Goal: Transaction & Acquisition: Book appointment/travel/reservation

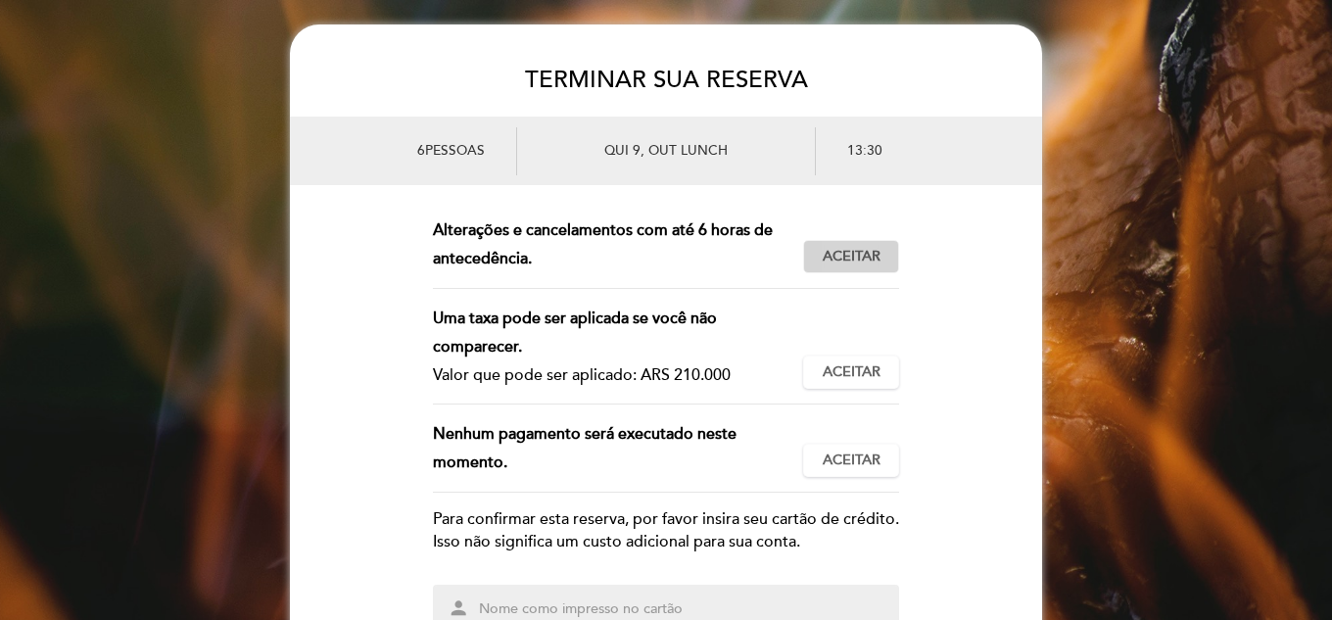
drag, startPoint x: 850, startPoint y: 252, endPoint x: 622, endPoint y: 288, distance: 231.1
click at [850, 254] on span "Aceitar" at bounding box center [852, 257] width 58 height 21
click at [832, 361] on button "Aceitar Aceito" at bounding box center [851, 372] width 96 height 33
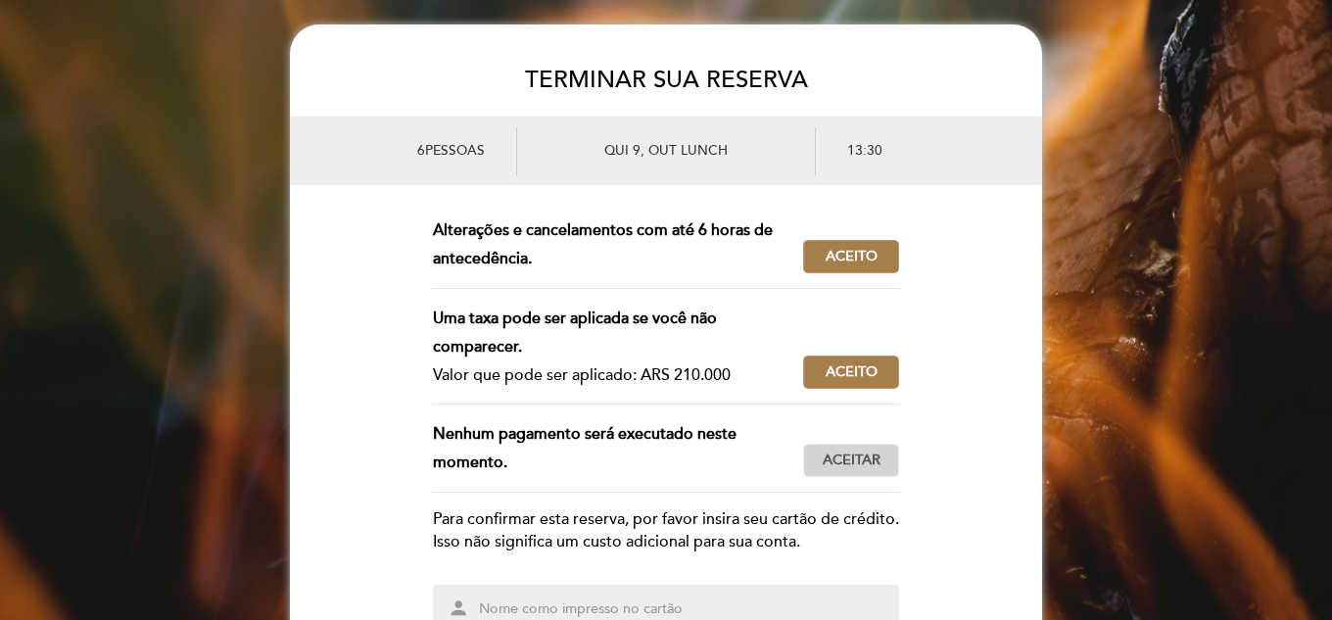
click at [862, 467] on span "Aceitar" at bounding box center [852, 461] width 58 height 21
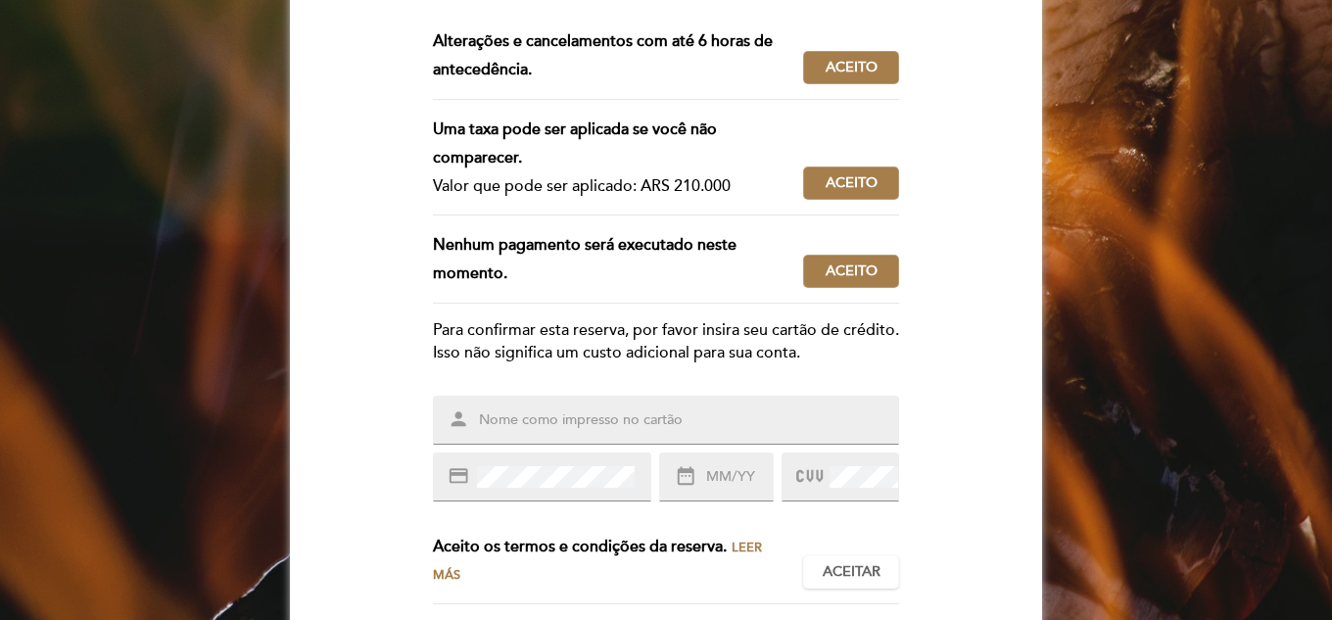
click at [517, 432] on input "text" at bounding box center [689, 420] width 425 height 23
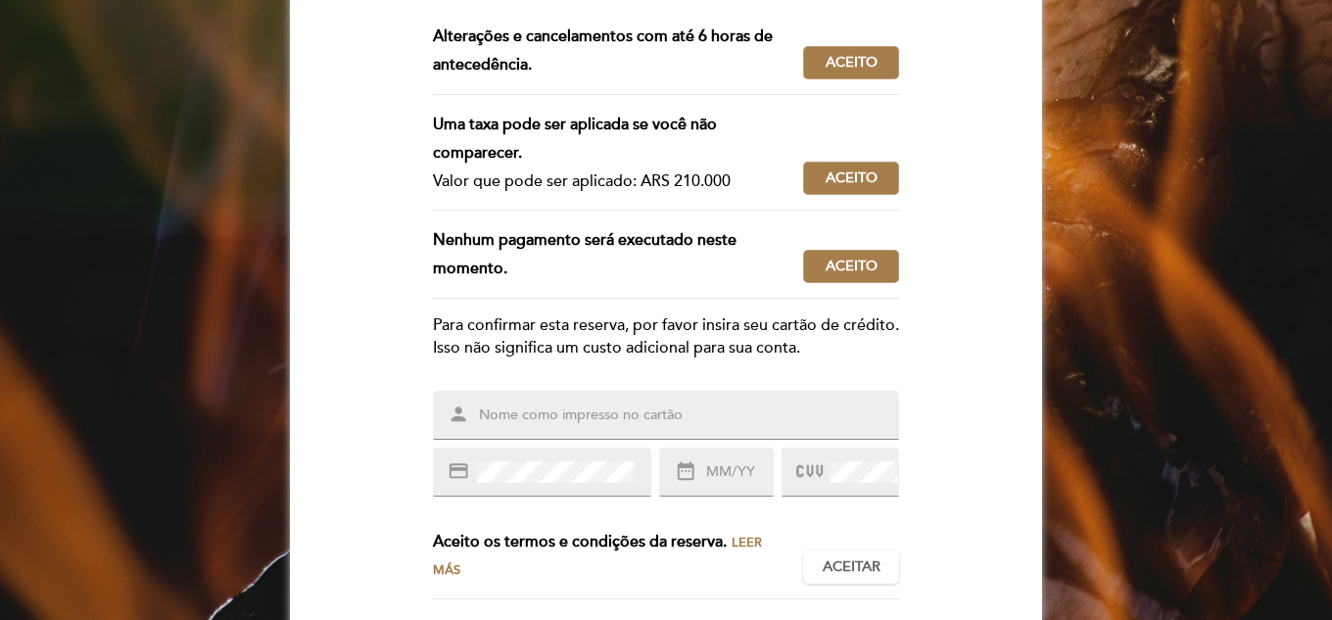
scroll to position [195, 0]
click at [262, 398] on div "ESTA MESA JÁ NÃO ESTÁ DISPONÍVEL A solicitação para uma mesa expirou e não pode…" at bounding box center [666, 281] width 1332 height 903
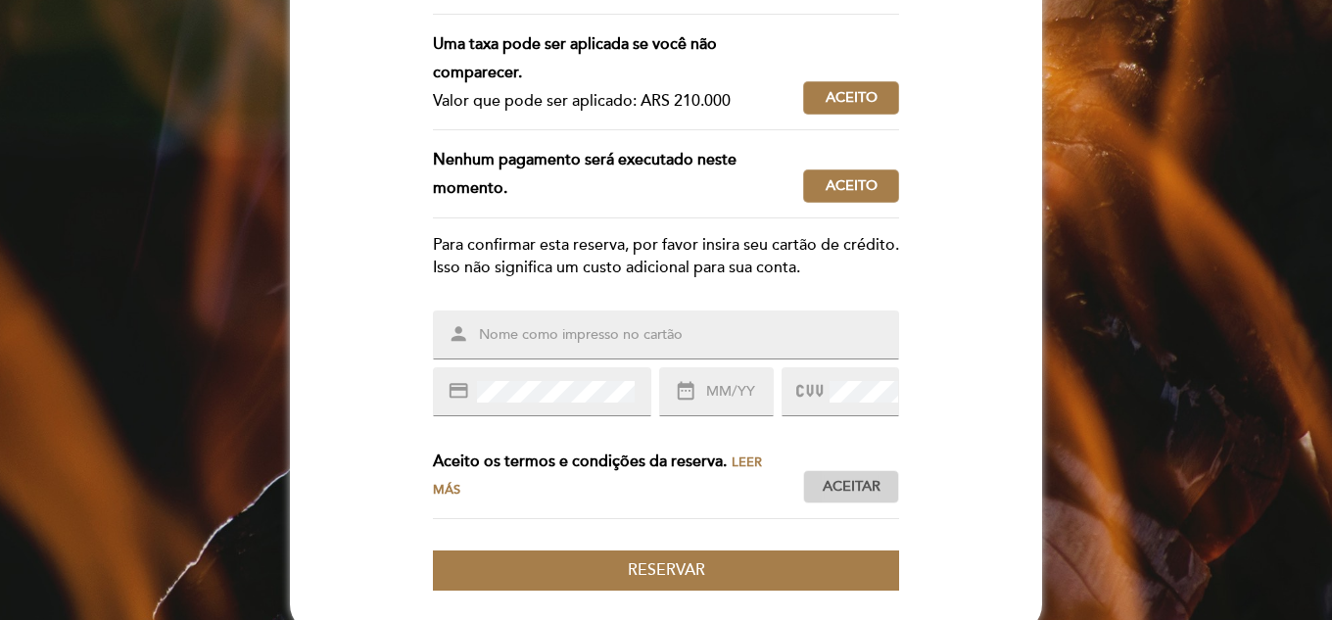
click at [844, 498] on span "Aceitar" at bounding box center [852, 487] width 58 height 21
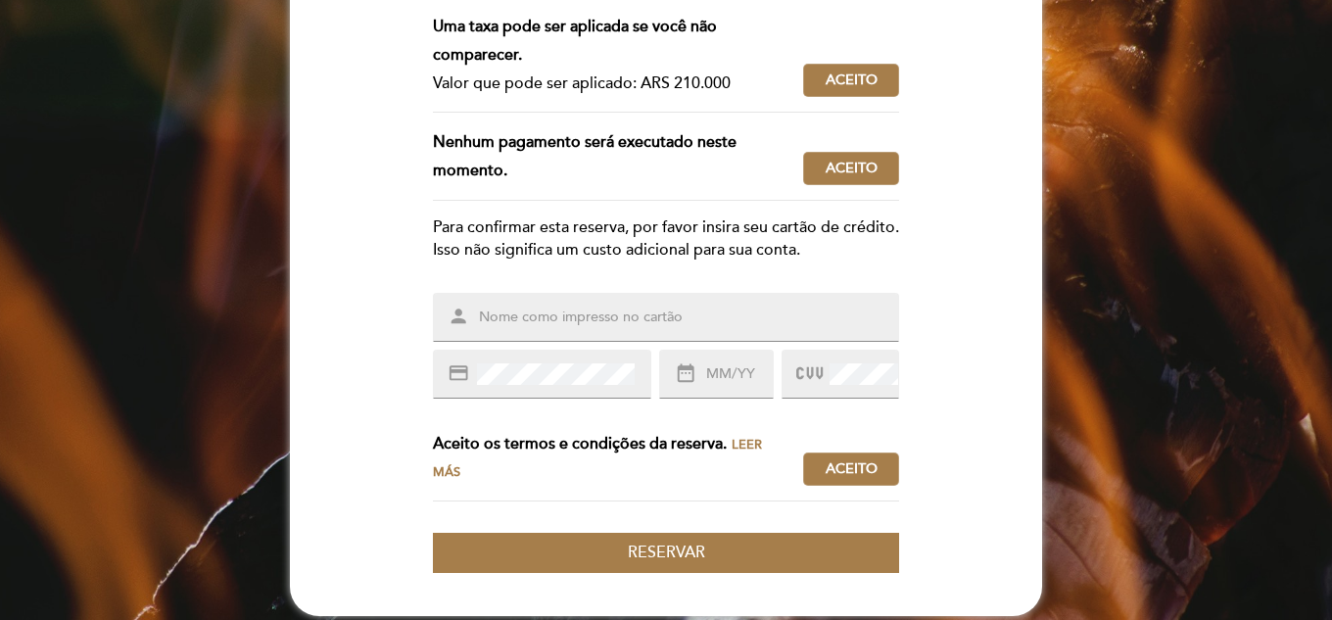
scroll to position [293, 0]
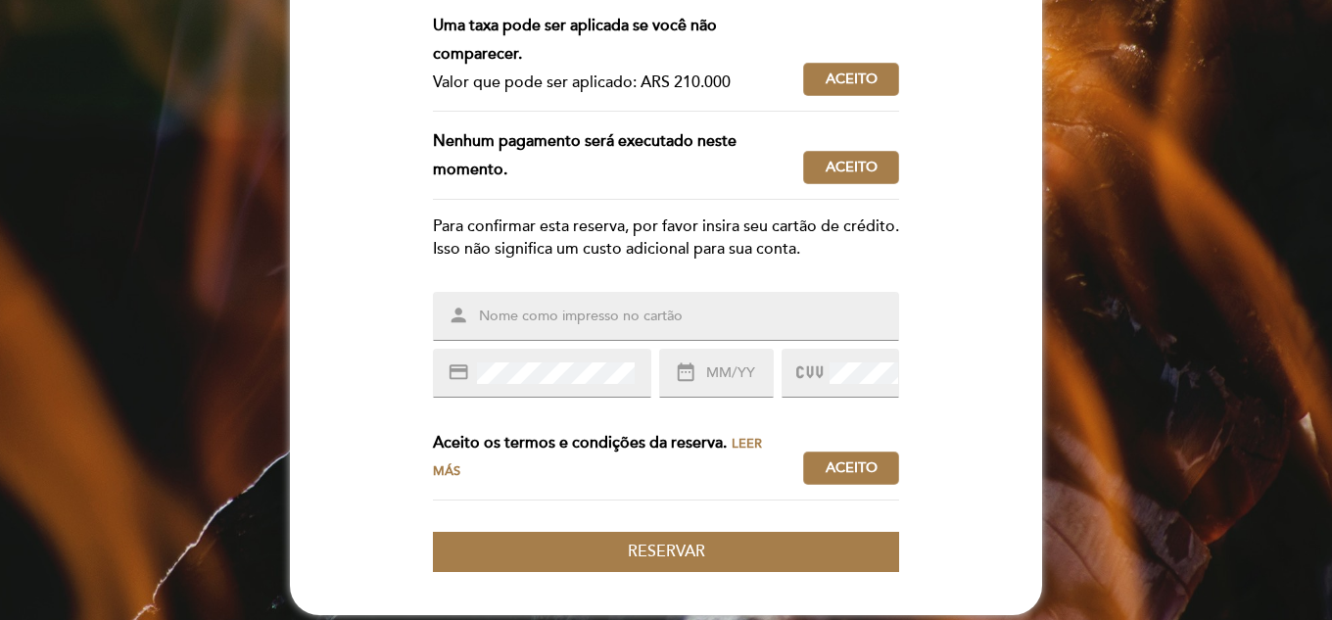
click at [803, 452] on button "Aceitar Aceito" at bounding box center [851, 468] width 96 height 33
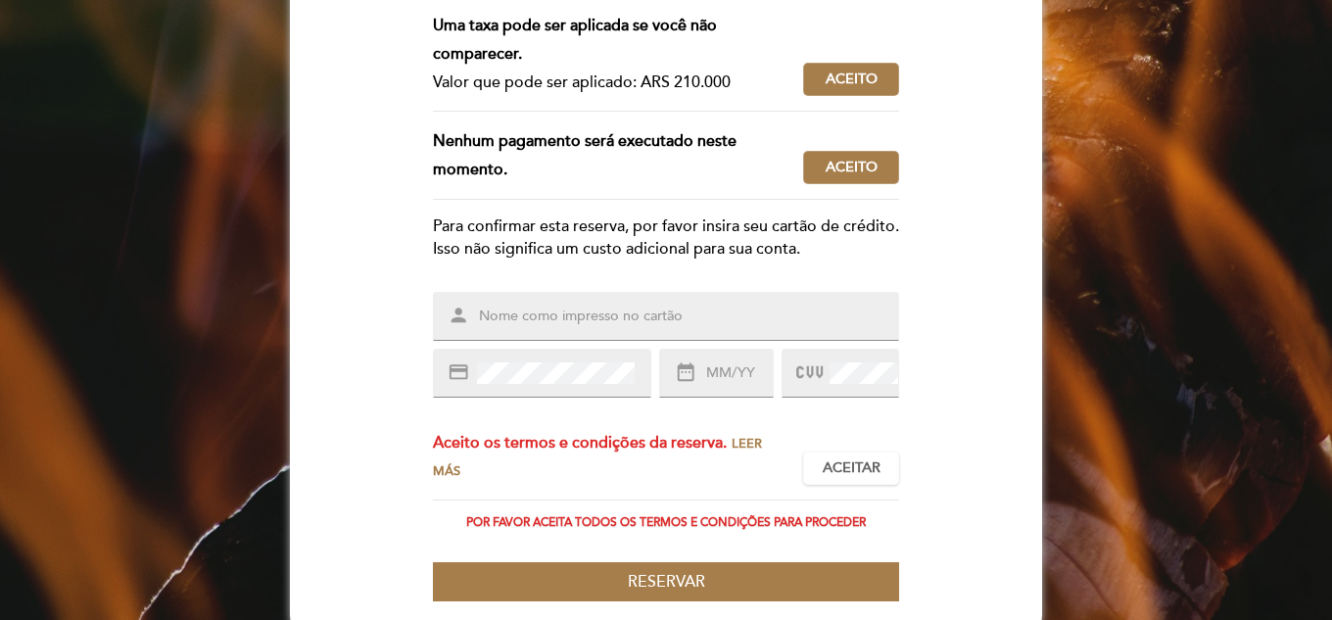
click at [732, 341] on div "person" at bounding box center [666, 316] width 466 height 49
click at [723, 328] on input "text" at bounding box center [689, 317] width 425 height 23
type input "[PERSON_NAME]"
click at [739, 385] on input "text" at bounding box center [738, 373] width 69 height 23
type input "09/29"
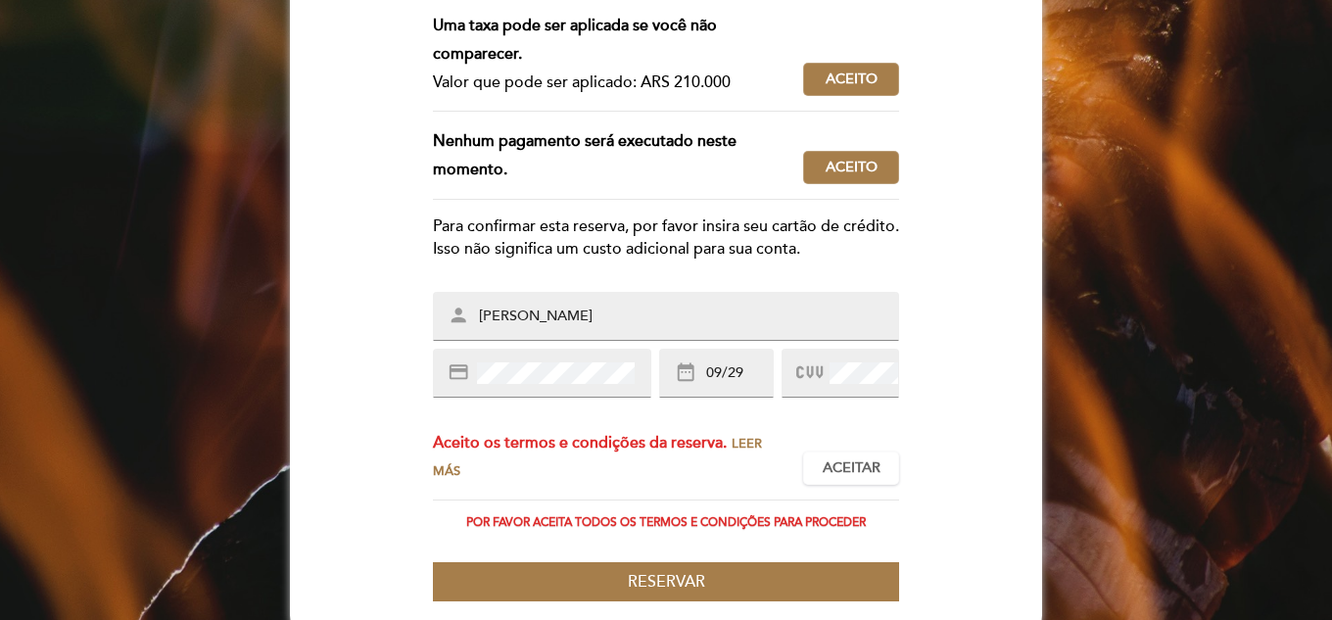
click at [956, 434] on form "Esta reserva requer um pagamento antecipado. Valor a ser pago: ARS 210.000 Acei…" at bounding box center [666, 263] width 752 height 678
click at [873, 479] on span "Aceitar" at bounding box center [852, 468] width 58 height 21
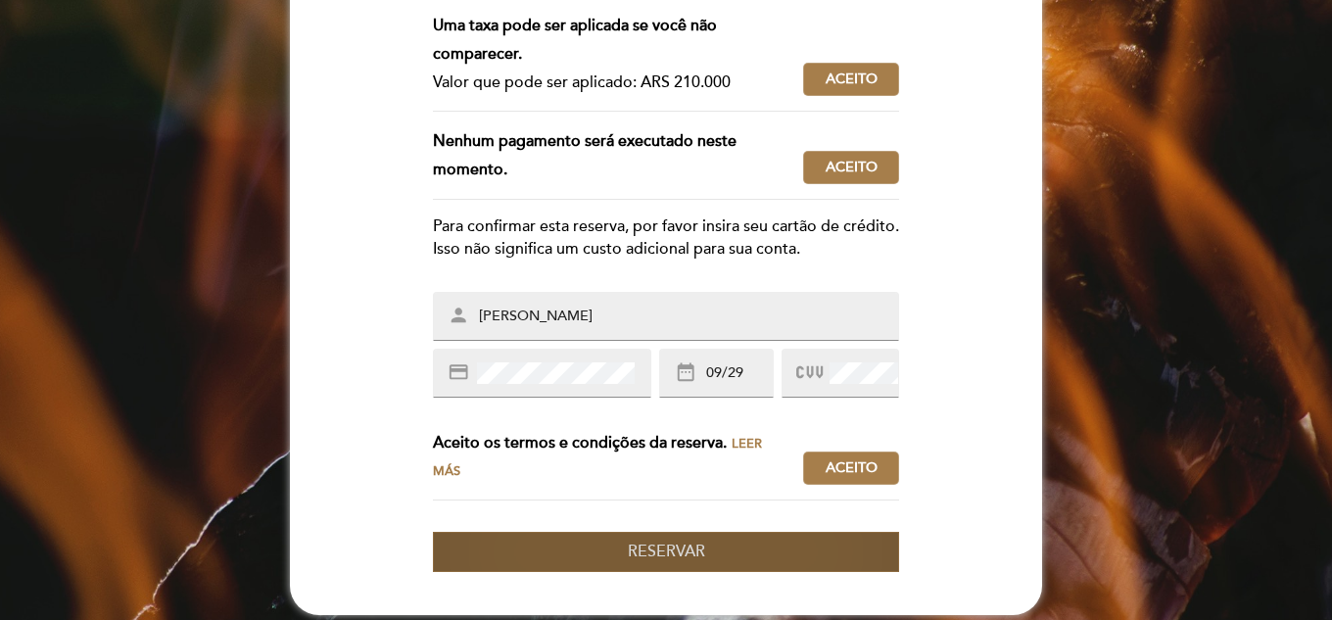
drag, startPoint x: 694, startPoint y: 587, endPoint x: 658, endPoint y: 571, distance: 38.6
click at [691, 572] on button "Reservar" at bounding box center [666, 552] width 466 height 40
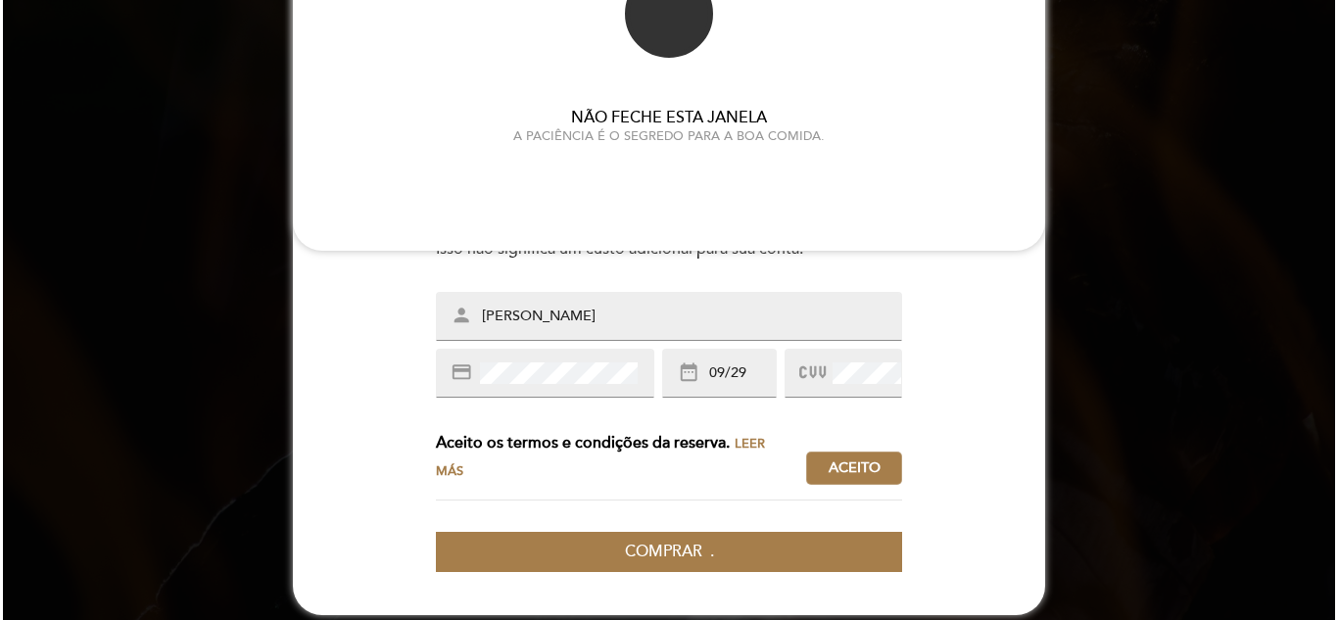
scroll to position [0, 0]
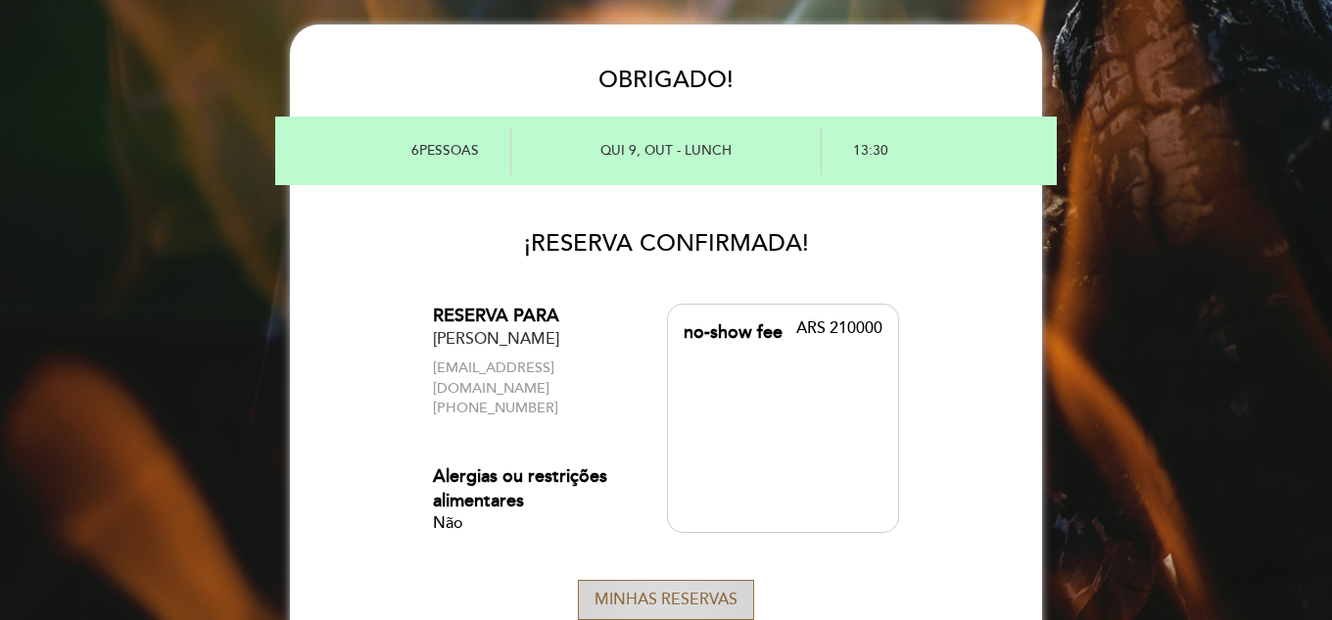
click at [649, 580] on button "MINHAS RESERVAS" at bounding box center [666, 600] width 176 height 40
select select "pt"
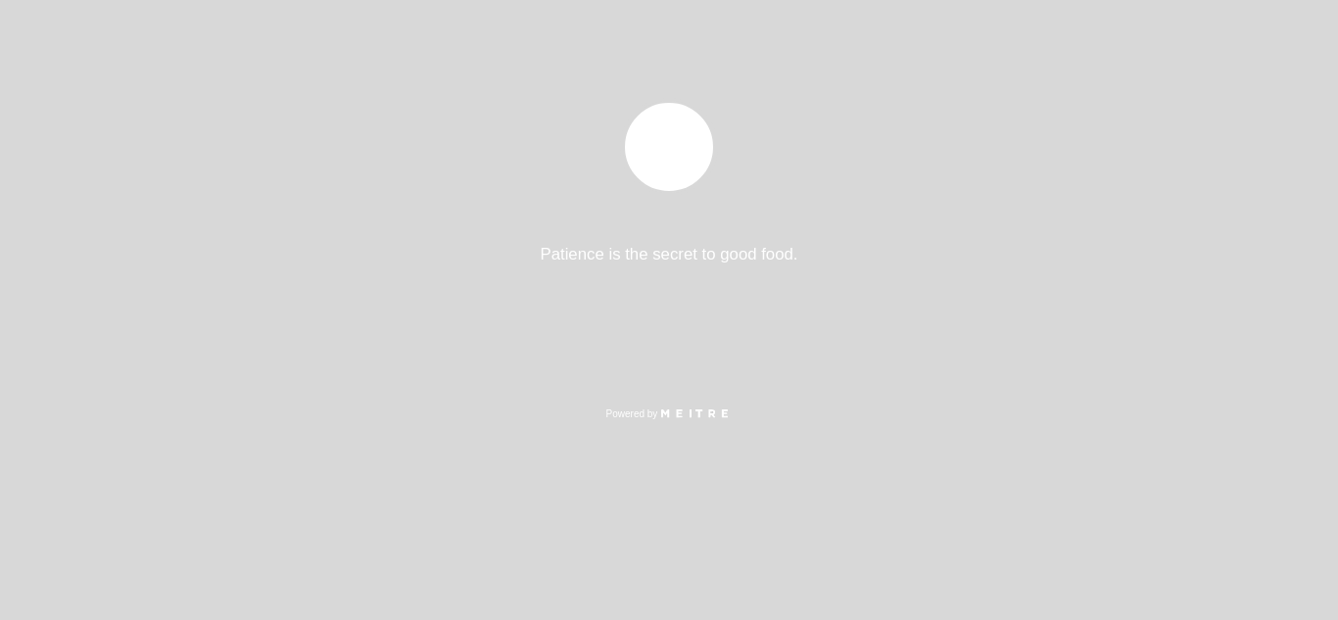
select select "pt"
